Goal: Transaction & Acquisition: Purchase product/service

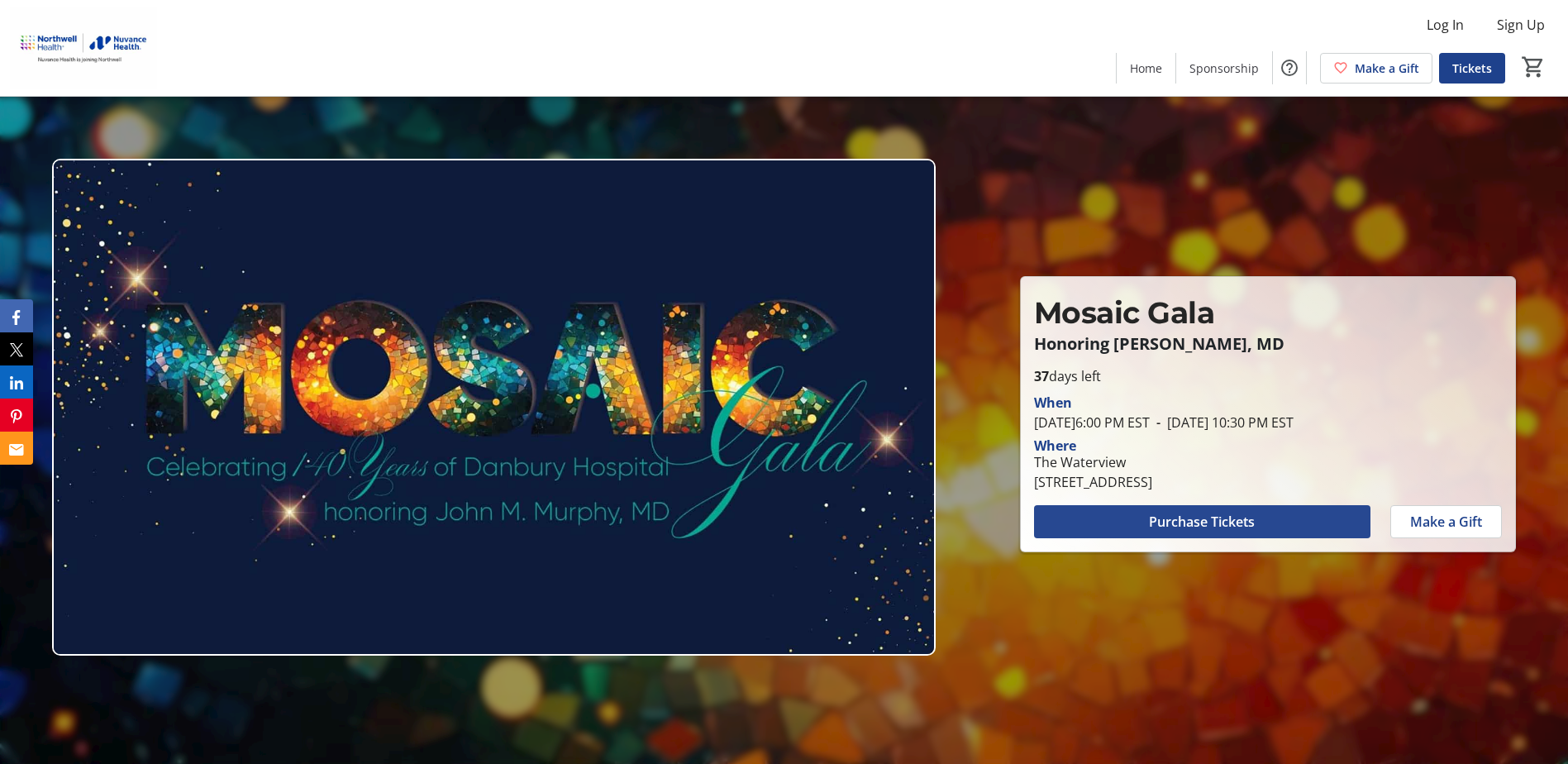
click at [1208, 511] on span at bounding box center [1202, 521] width 337 height 39
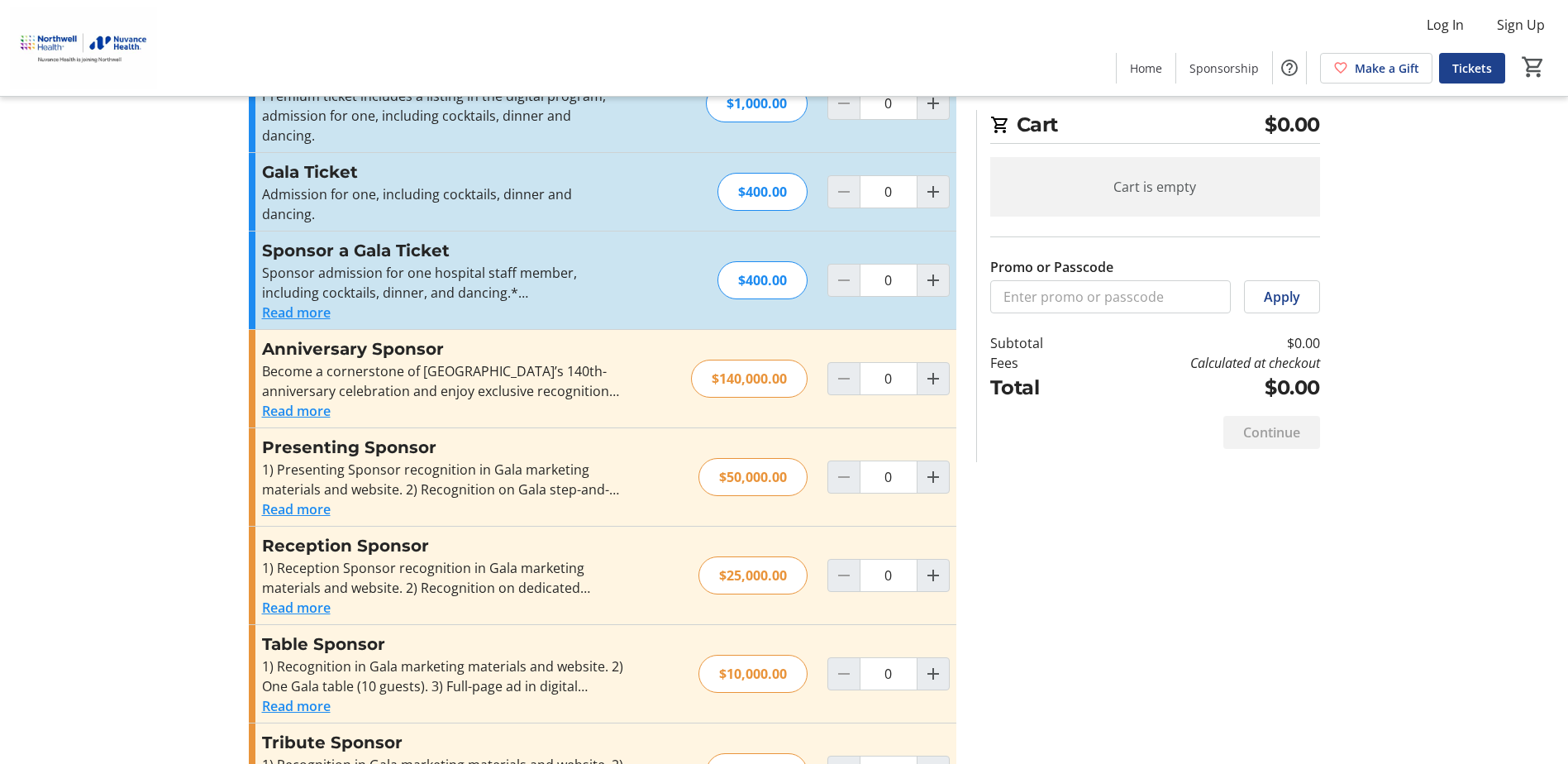
scroll to position [248, 0]
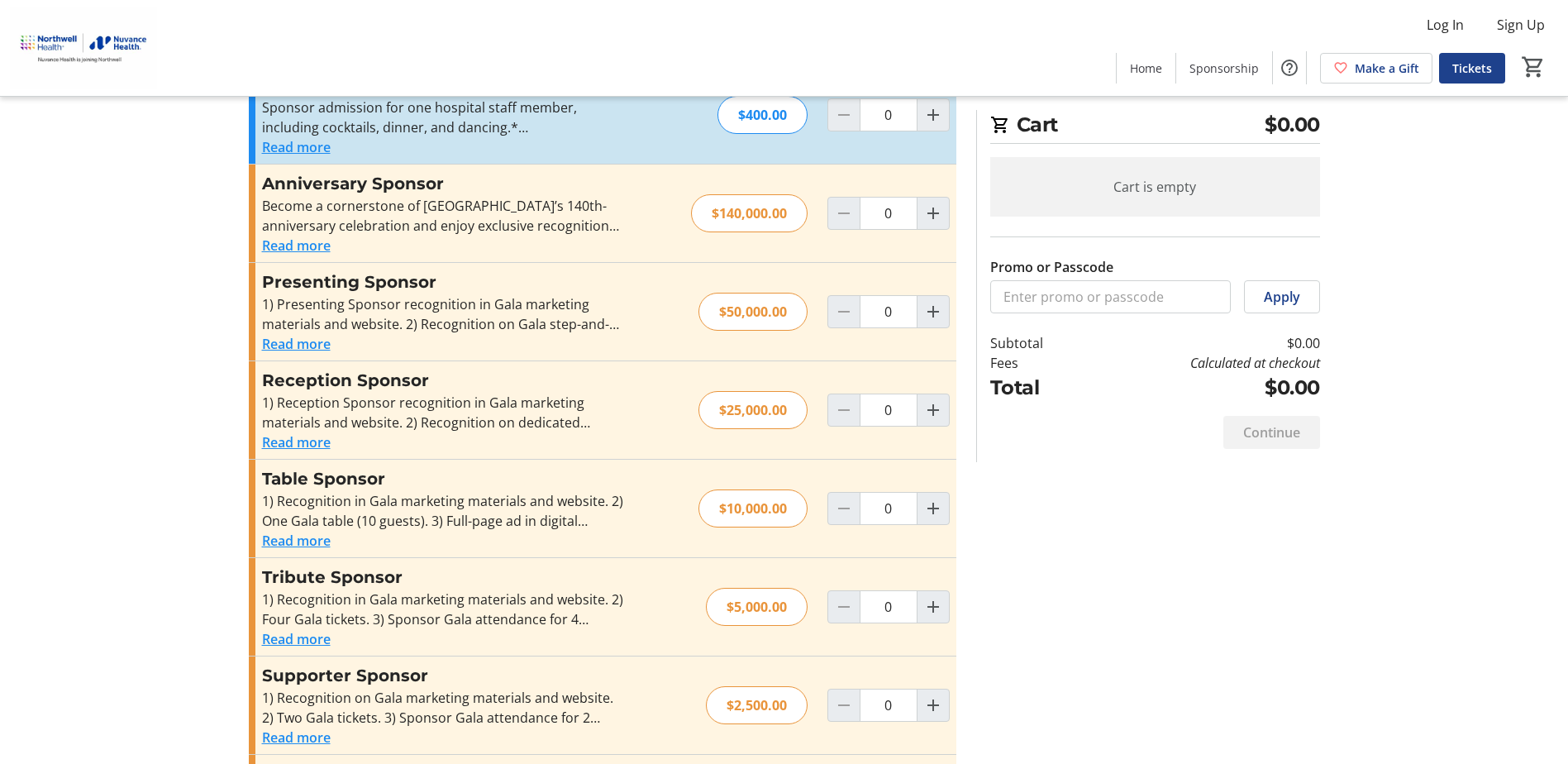
click at [314, 531] on button "Read more" at bounding box center [296, 540] width 68 height 20
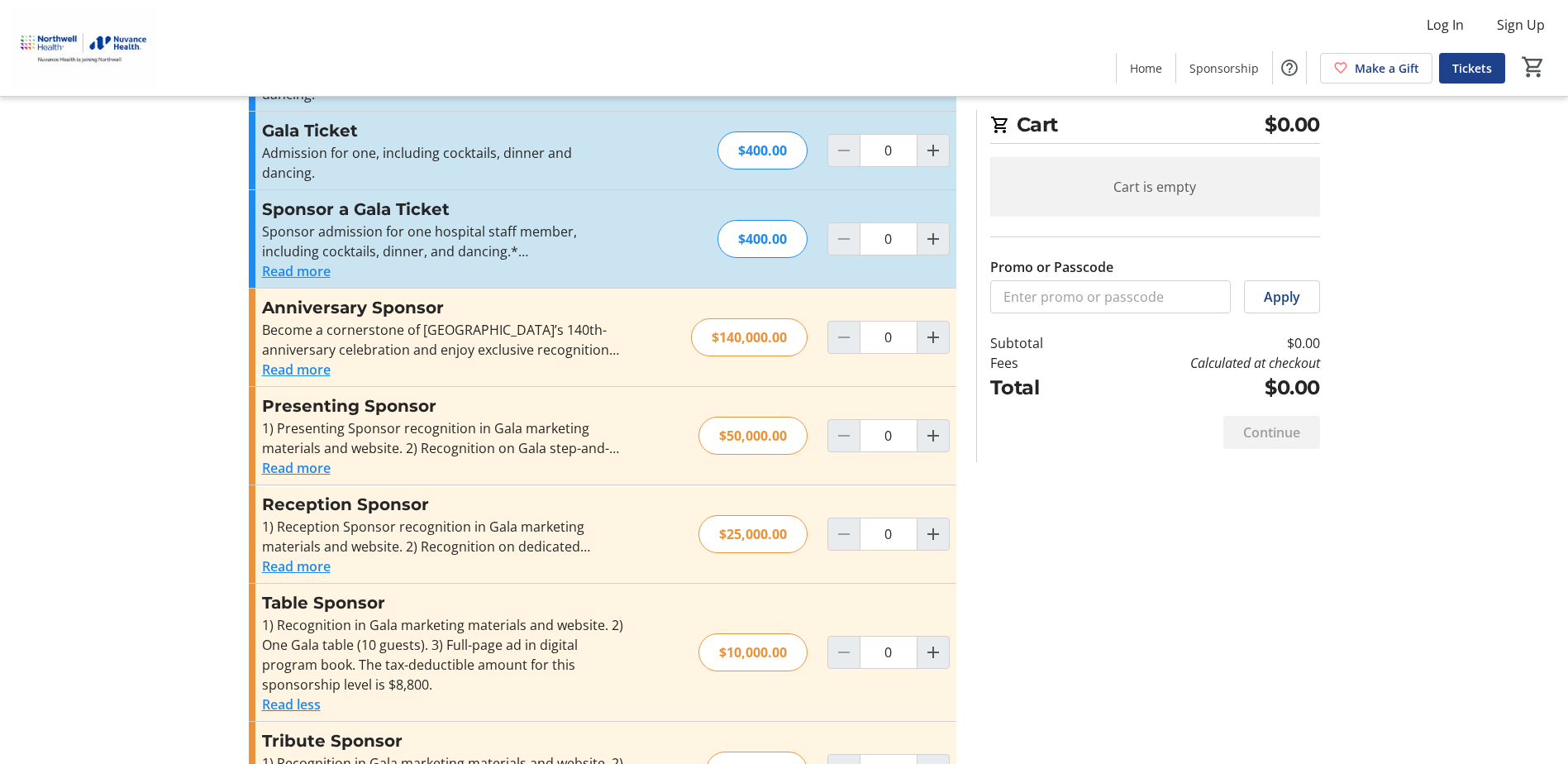
scroll to position [0, 0]
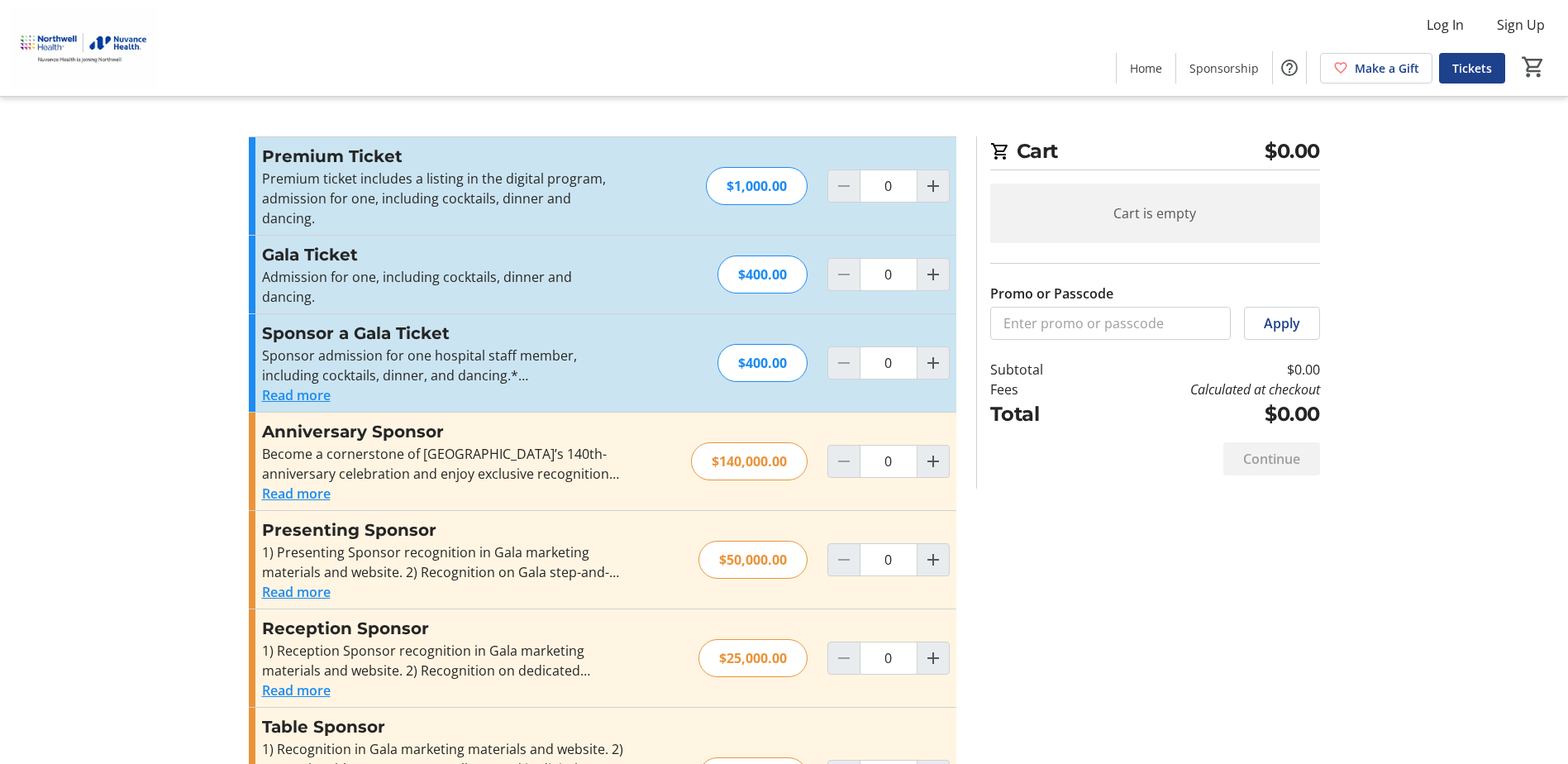
click at [311, 385] on button "Read more" at bounding box center [296, 395] width 68 height 20
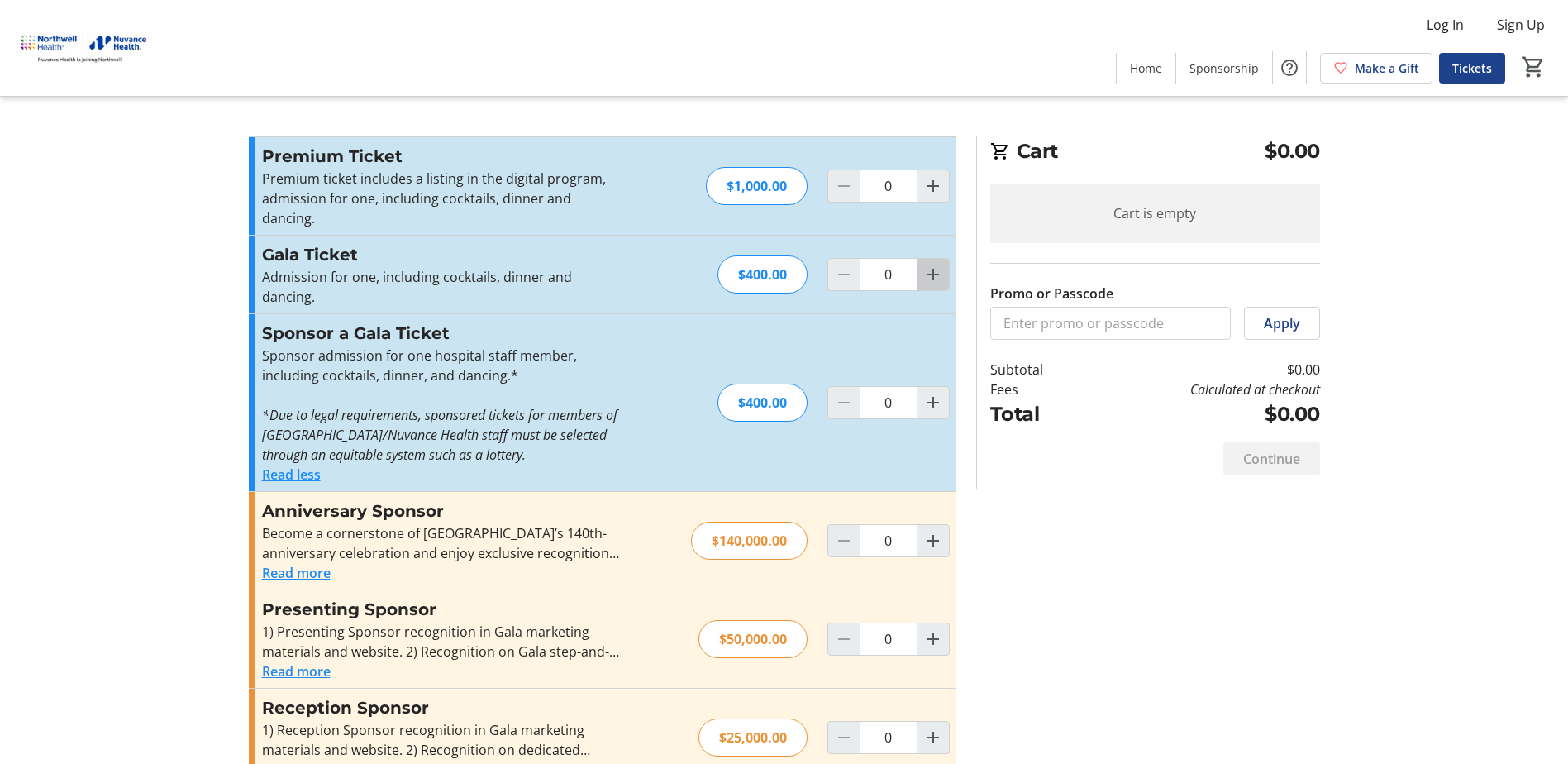
click at [937, 265] on mat-icon "Increment by one" at bounding box center [933, 275] width 20 height 20
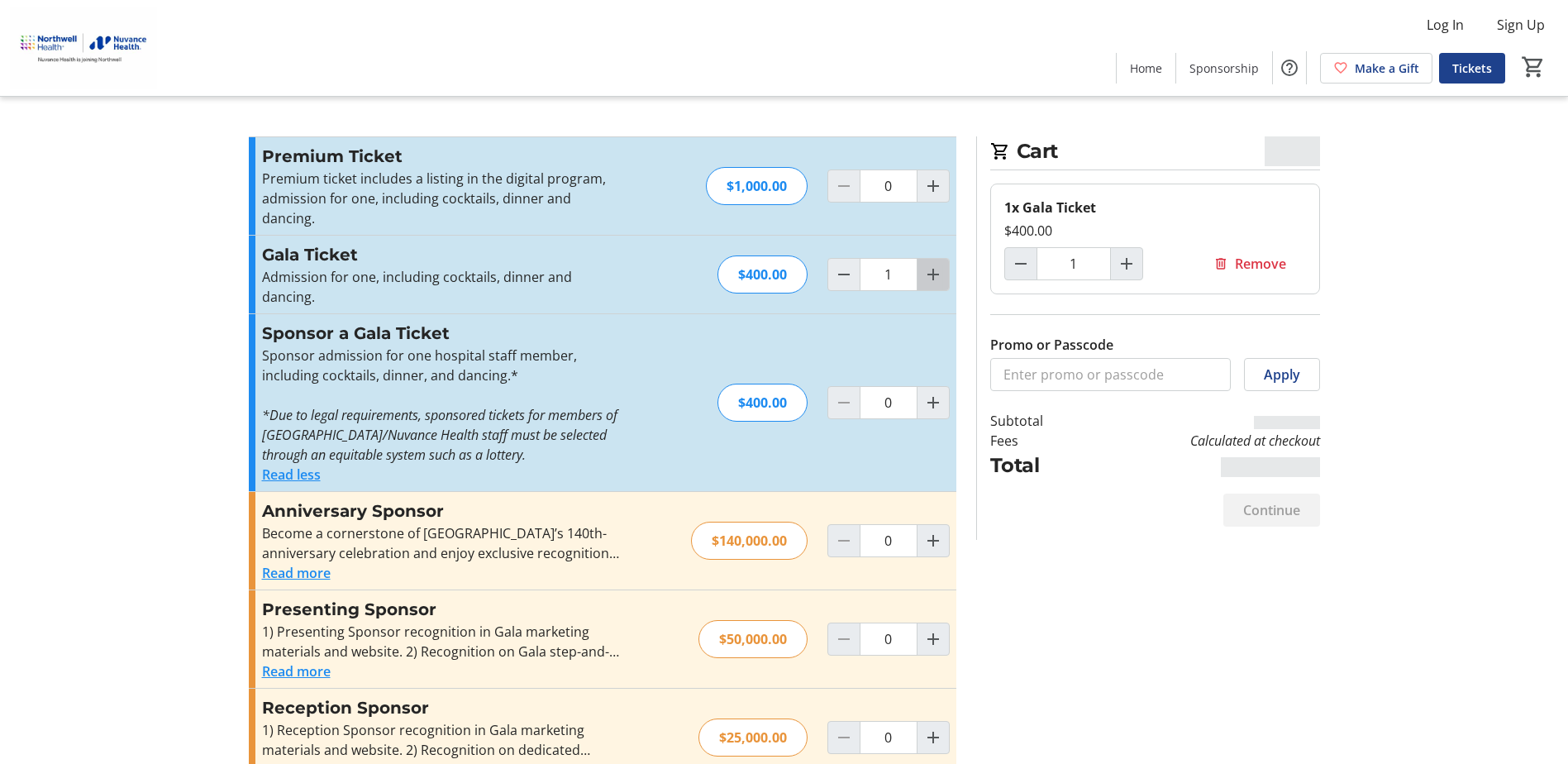
click at [937, 265] on mat-icon "Increment by one" at bounding box center [933, 275] width 20 height 20
type input "2"
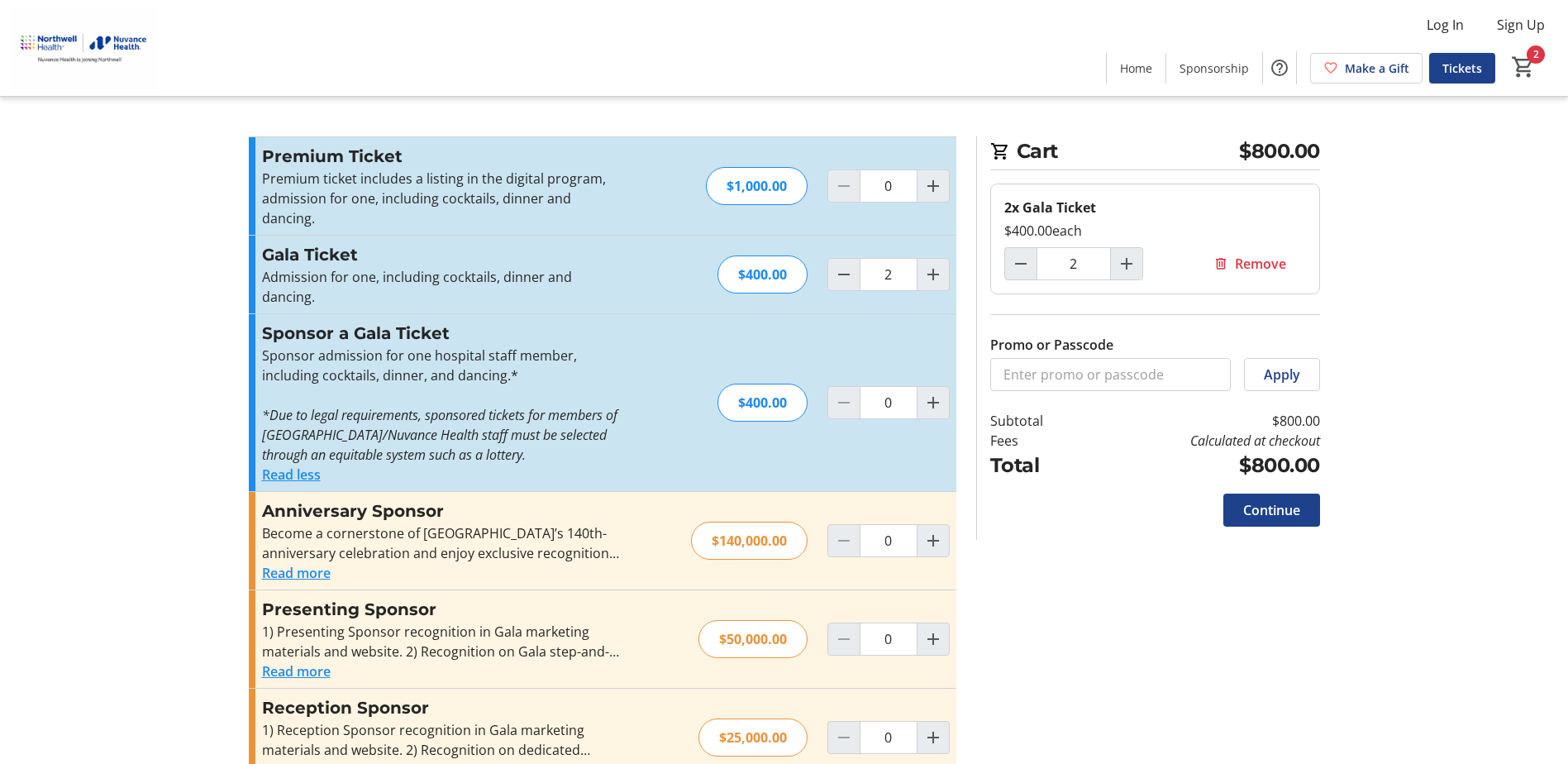
click at [97, 246] on tr-checkout-feature-upsell-ui "Cart $800.00 2x Gala Ticket $400.00 each 2 Remove Promo or Passcode Apply Subto…" at bounding box center [784, 668] width 1568 height 1338
